Goal: Check status: Check status

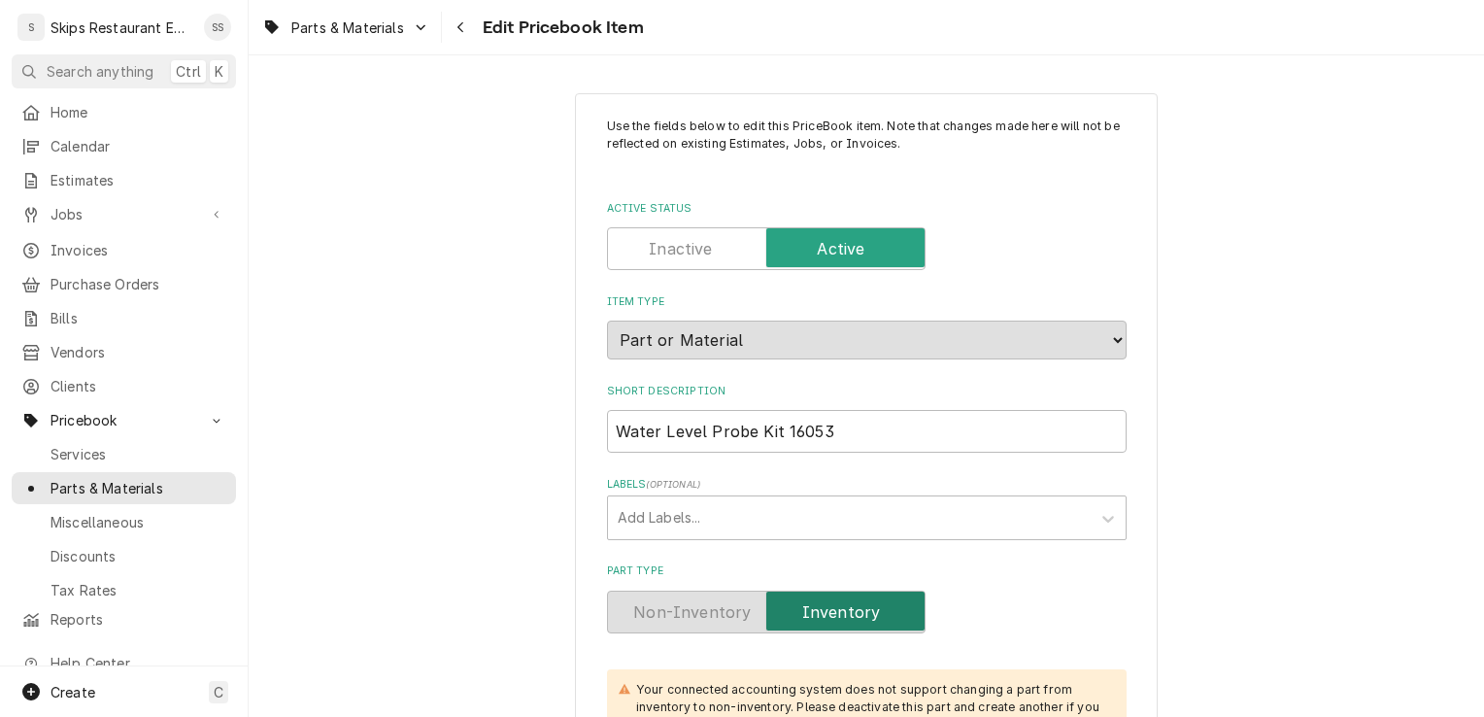
scroll to position [1870, 0]
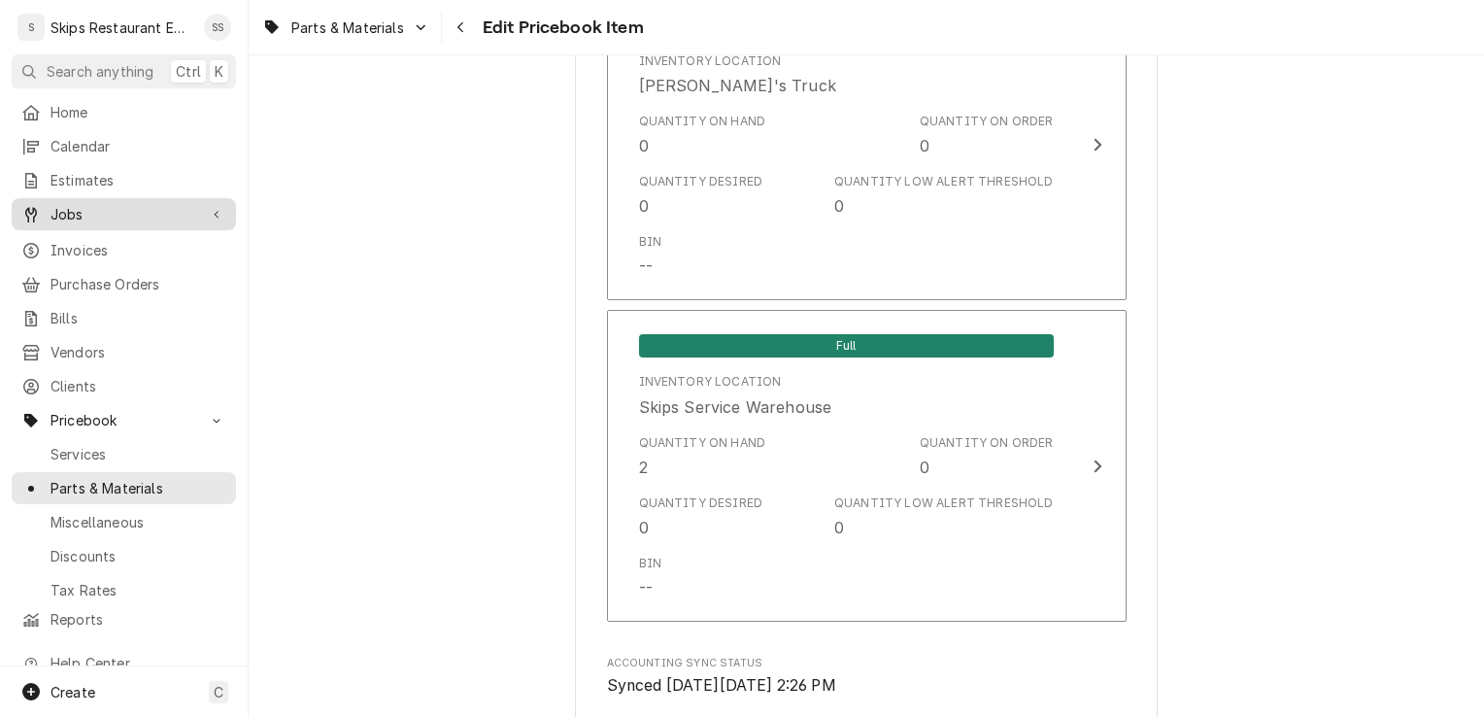
click at [86, 214] on span "Jobs" at bounding box center [124, 214] width 147 height 20
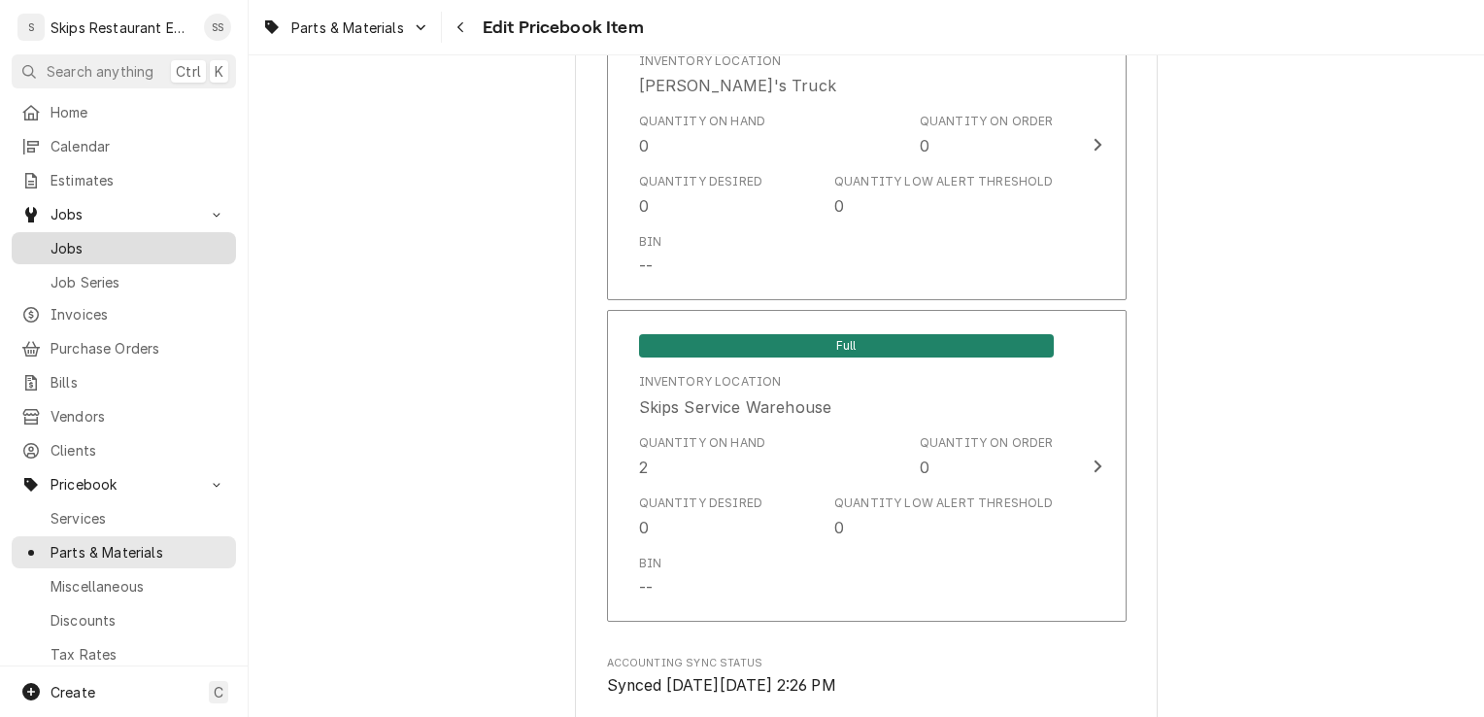
click at [71, 238] on span "Jobs" at bounding box center [139, 248] width 176 height 20
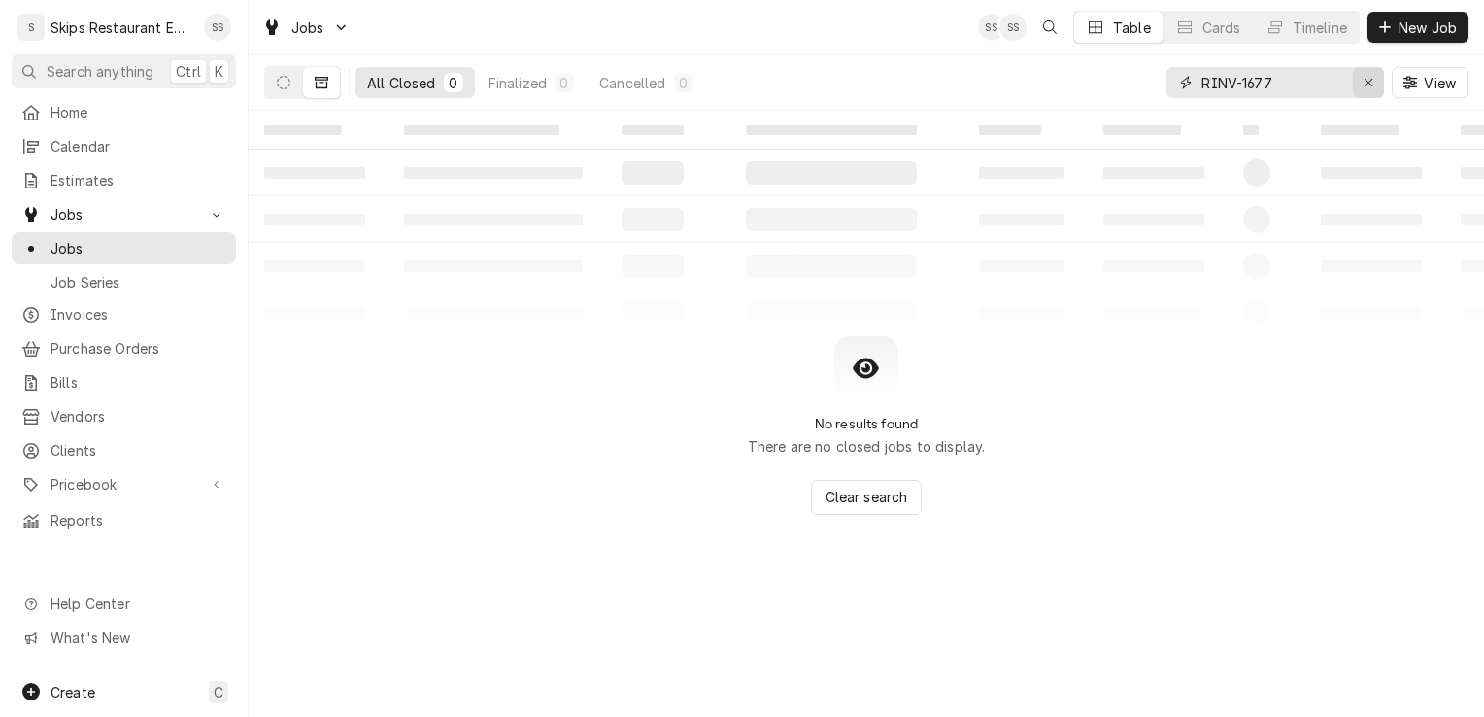
click at [1366, 85] on icon "Erase input" at bounding box center [1369, 83] width 8 height 8
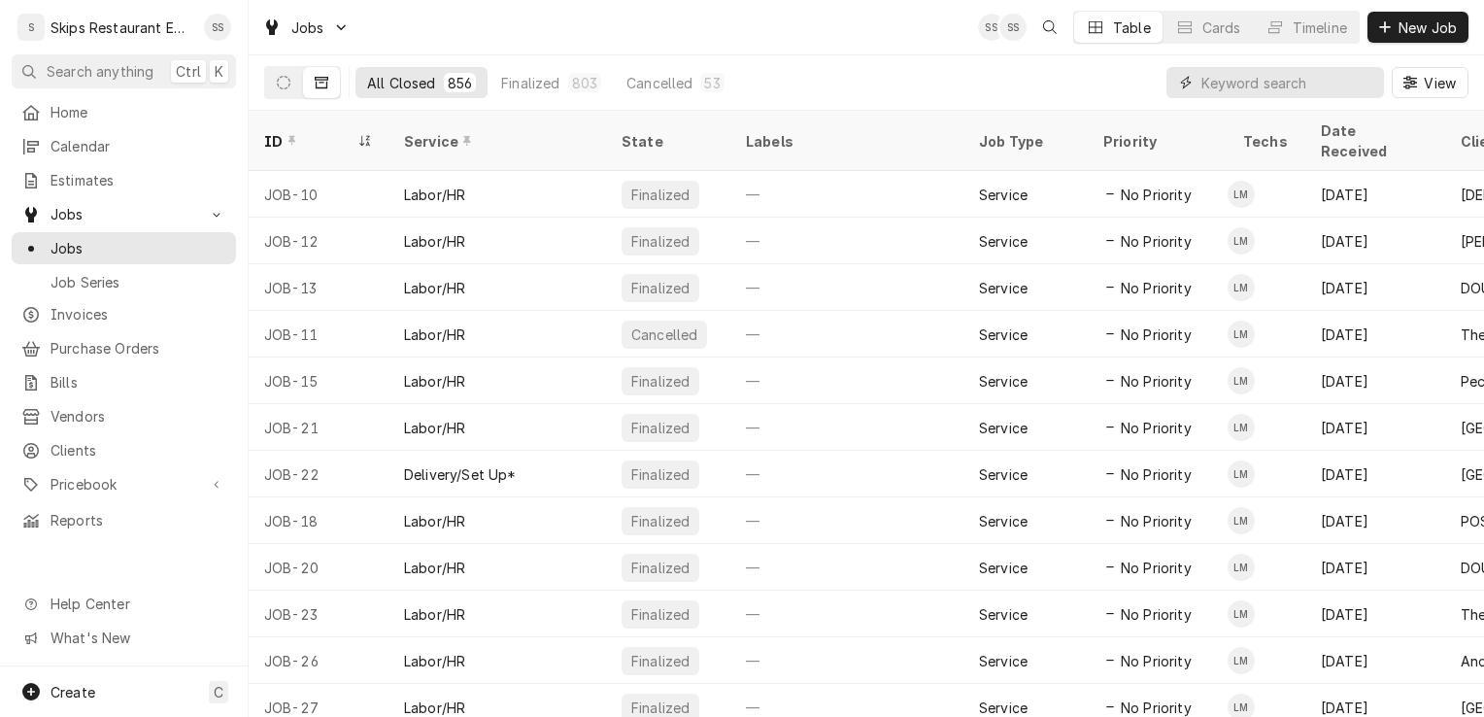
click at [1221, 85] on input "Dynamic Content Wrapper" at bounding box center [1288, 82] width 173 height 31
drag, startPoint x: 1339, startPoint y: 84, endPoint x: 1198, endPoint y: 97, distance: 141.5
click at [1198, 97] on div "Courtyard by Marriot" at bounding box center [1276, 82] width 218 height 31
type input "Marriot"
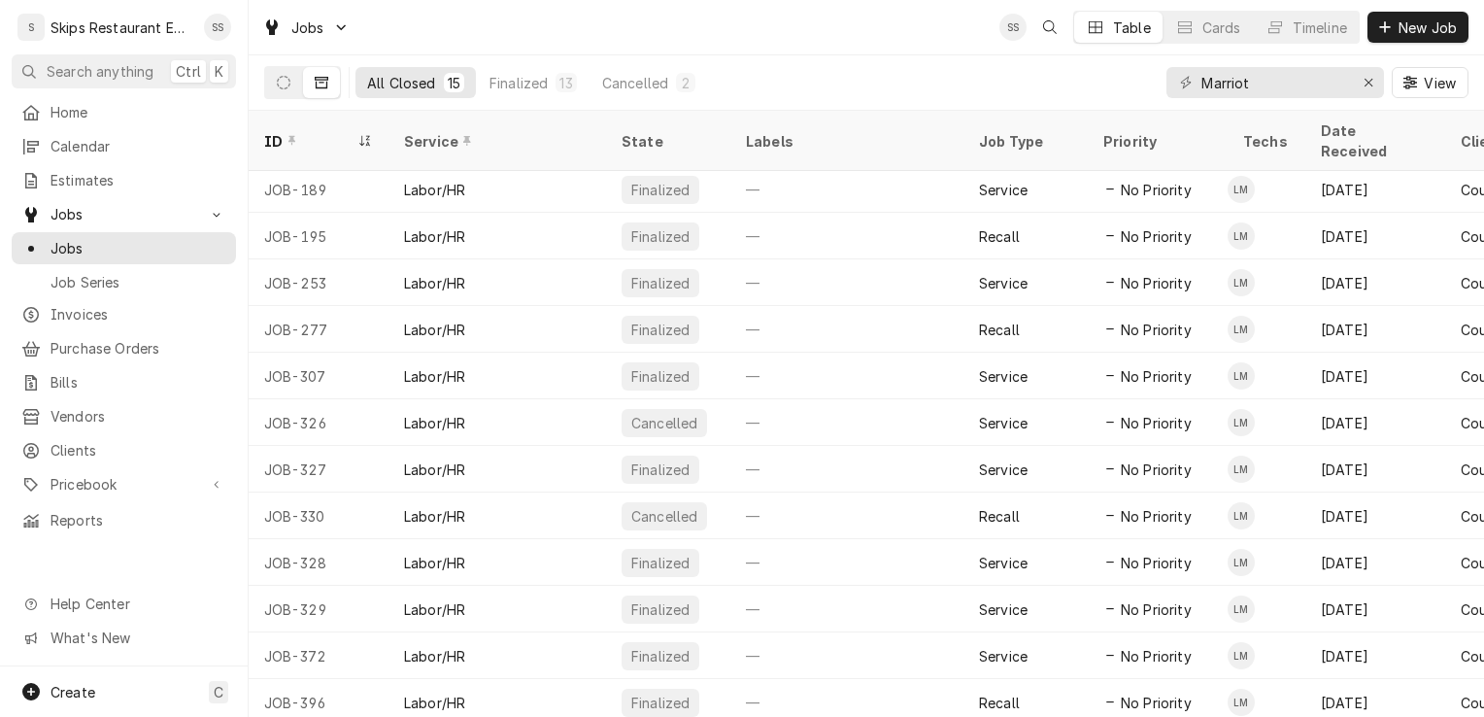
scroll to position [96, 0]
click at [288, 82] on icon "Dynamic Content Wrapper" at bounding box center [284, 83] width 14 height 14
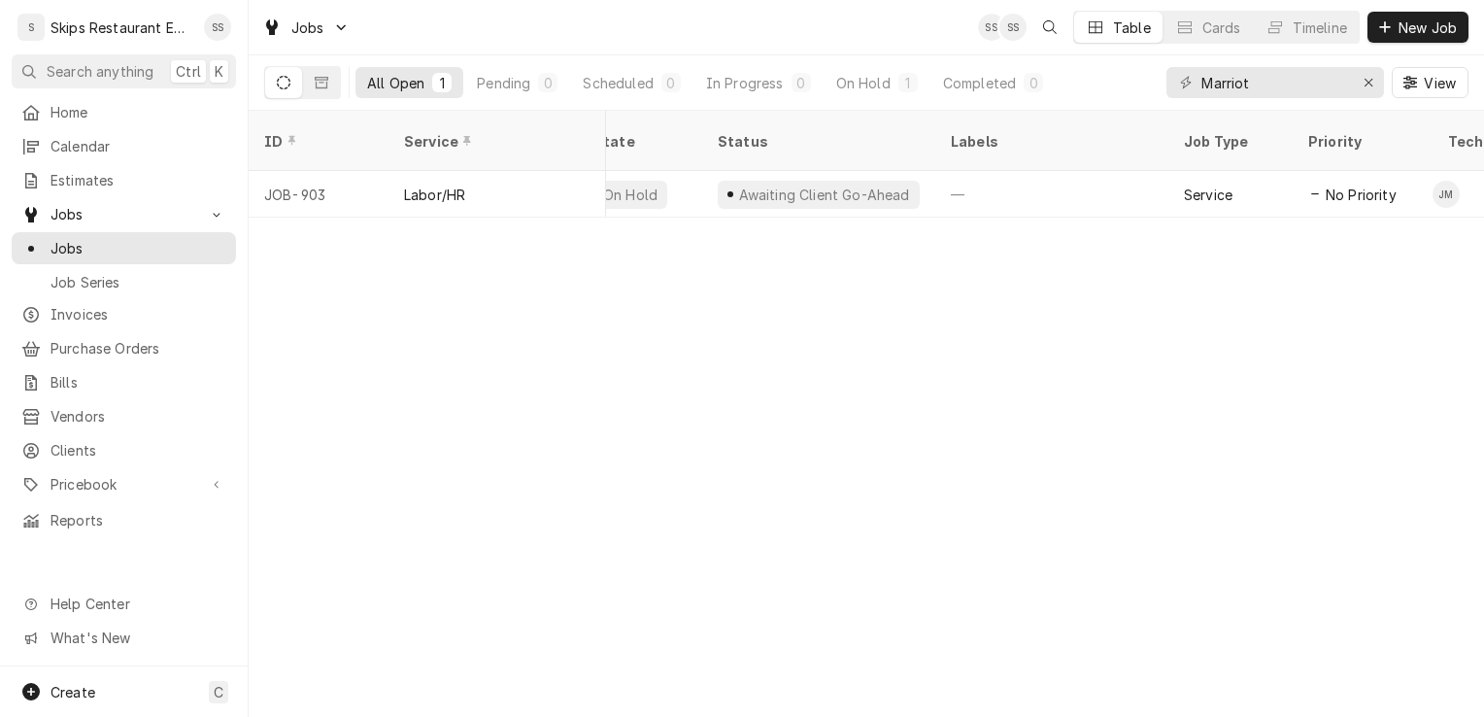
scroll to position [0, 23]
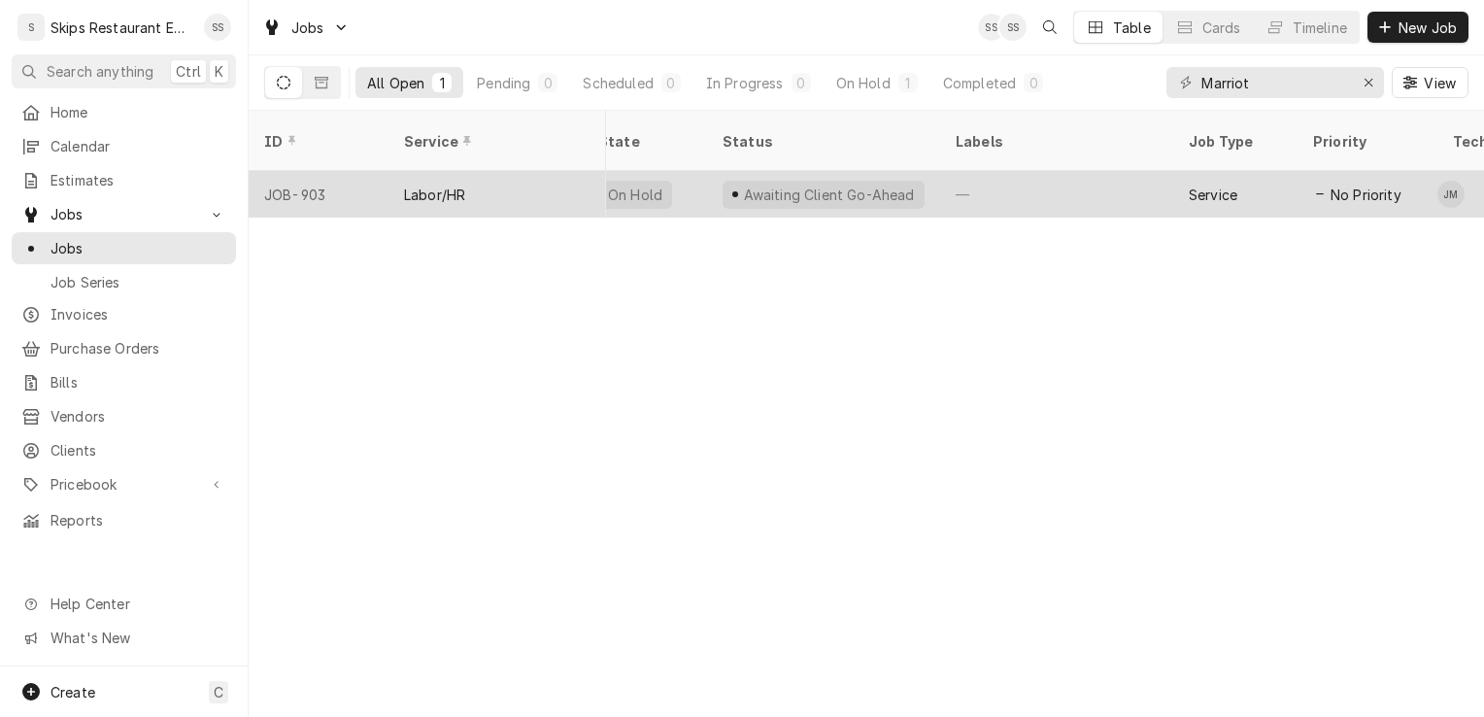
click at [814, 185] on div "Awaiting Client Go-Ahead" at bounding box center [828, 195] width 175 height 20
